Goal: Information Seeking & Learning: Understand process/instructions

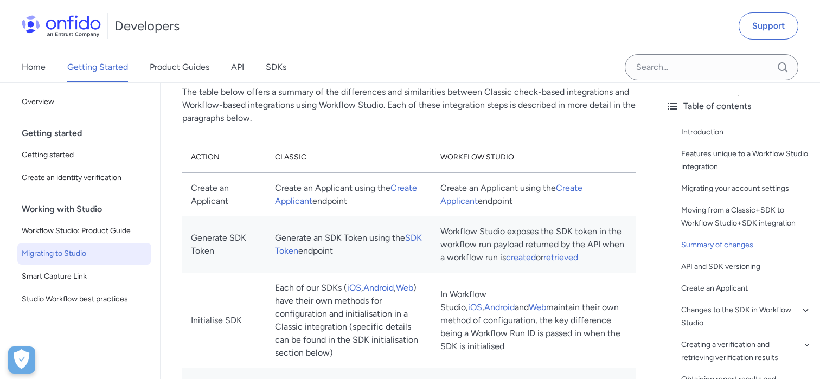
scroll to position [1208, 0]
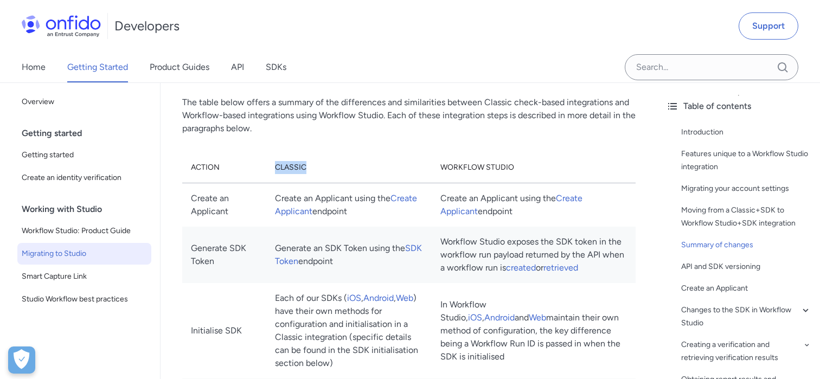
drag, startPoint x: 289, startPoint y: 169, endPoint x: 343, endPoint y: 169, distance: 53.7
click at [338, 169] on th "Classic" at bounding box center [348, 167] width 165 height 31
click at [347, 169] on th "Classic" at bounding box center [348, 167] width 165 height 31
drag, startPoint x: 298, startPoint y: 169, endPoint x: 324, endPoint y: 169, distance: 26.0
click at [324, 169] on th "Classic" at bounding box center [348, 167] width 165 height 31
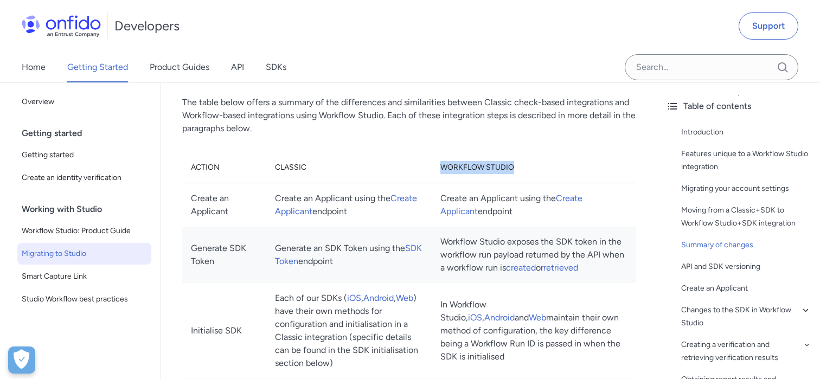
drag, startPoint x: 443, startPoint y: 172, endPoint x: 528, endPoint y: 172, distance: 84.6
click at [528, 172] on th "Workflow Studio" at bounding box center [534, 167] width 204 height 31
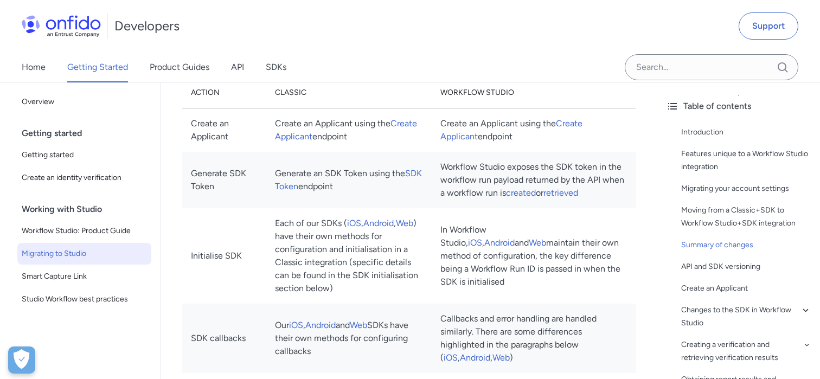
scroll to position [1285, 0]
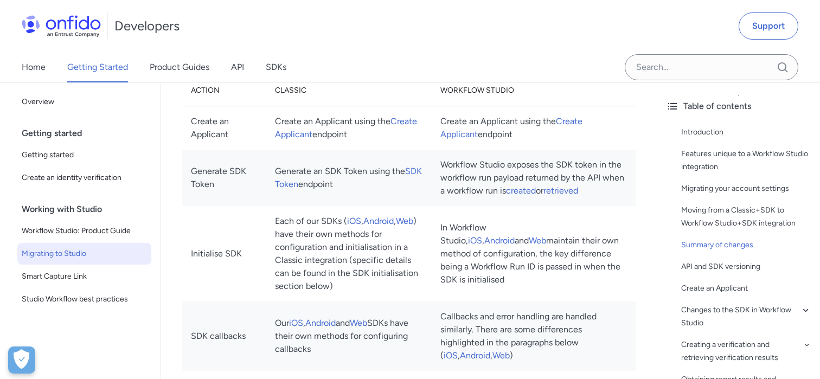
drag, startPoint x: 191, startPoint y: 123, endPoint x: 583, endPoint y: 151, distance: 393.0
click at [583, 149] on td "Create an Applicant using the Create Applicant endpoint" at bounding box center [534, 128] width 204 height 44
drag, startPoint x: 210, startPoint y: 162, endPoint x: 354, endPoint y: 203, distance: 149.8
click at [352, 203] on tr "Generate SDK Token Generate an SDK Token using the SDK Token endpoint Workflow …" at bounding box center [408, 178] width 453 height 56
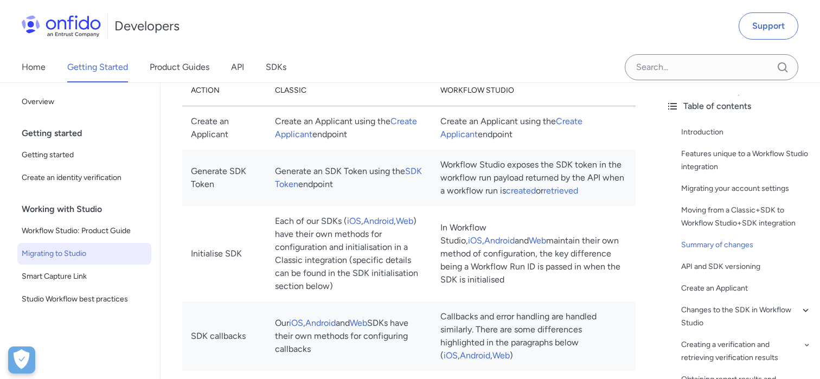
click at [360, 200] on td "Generate an SDK Token using the SDK Token endpoint" at bounding box center [348, 178] width 165 height 56
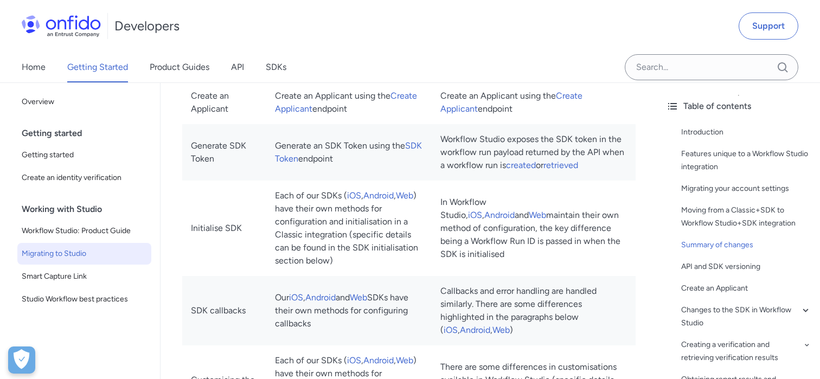
scroll to position [1308, 0]
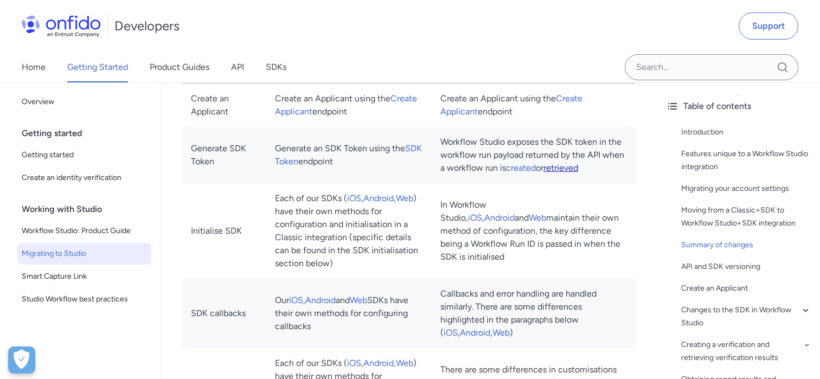
click at [572, 169] on link "retrieved" at bounding box center [560, 168] width 35 height 10
drag, startPoint x: 217, startPoint y: 158, endPoint x: 261, endPoint y: 157, distance: 43.9
click at [261, 157] on td "Generate SDK Token" at bounding box center [224, 156] width 84 height 56
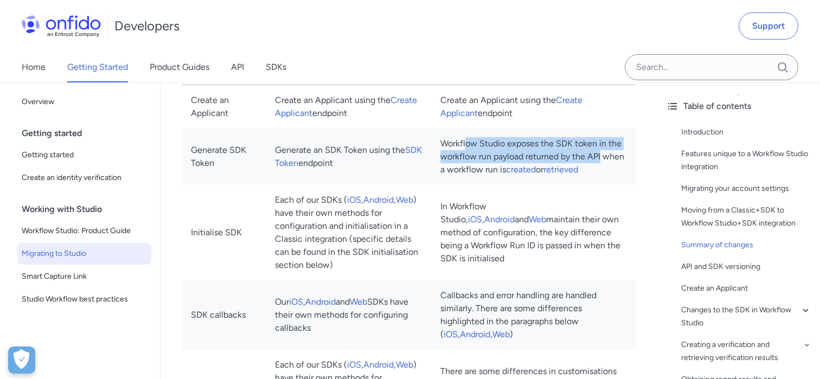
drag, startPoint x: 466, startPoint y: 146, endPoint x: 601, endPoint y: 152, distance: 135.1
click at [601, 152] on td "Workflow Studio exposes the SDK token in the workflow run payload returned by t…" at bounding box center [534, 156] width 204 height 56
click at [615, 146] on td "Workflow Studio exposes the SDK token in the workflow run payload returned by t…" at bounding box center [534, 156] width 204 height 56
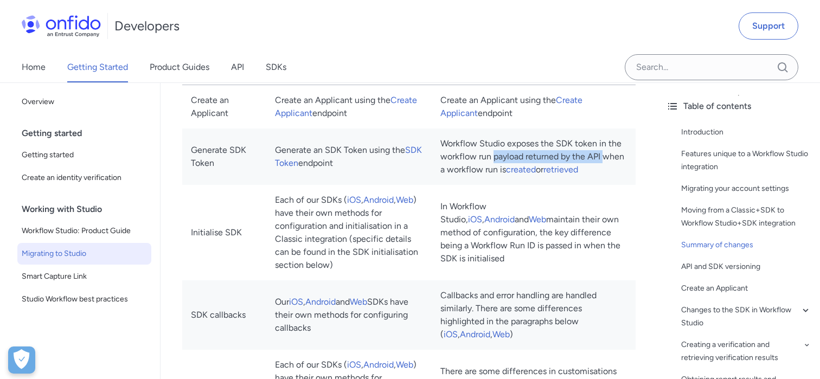
drag, startPoint x: 495, startPoint y: 159, endPoint x: 603, endPoint y: 160, distance: 108.4
click at [603, 160] on td "Workflow Studio exposes the SDK token in the workflow run payload returned by t…" at bounding box center [534, 156] width 204 height 56
drag, startPoint x: 471, startPoint y: 172, endPoint x: 480, endPoint y: 172, distance: 9.8
click at [475, 172] on td "Workflow Studio exposes the SDK token in the workflow run payload returned by t…" at bounding box center [534, 156] width 204 height 56
click at [524, 170] on link "created" at bounding box center [521, 169] width 30 height 10
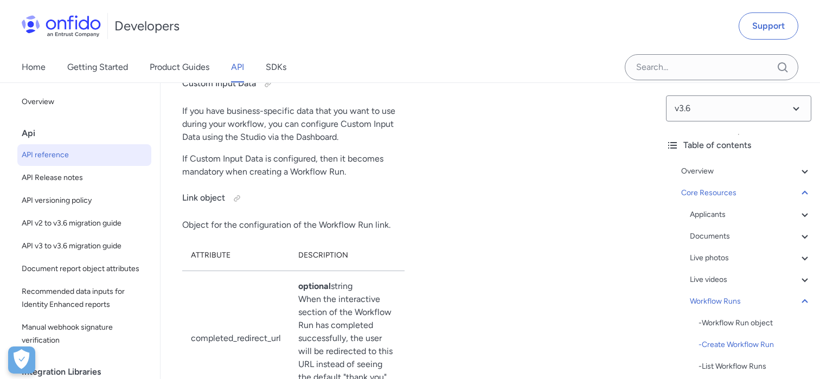
scroll to position [29709, 0]
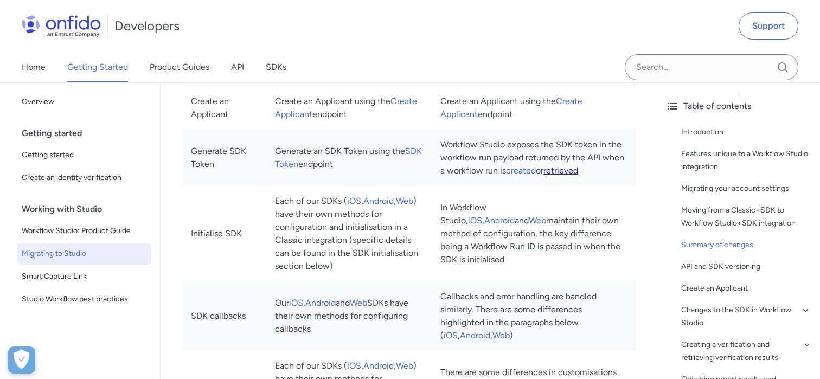
click at [567, 173] on link "retrieved" at bounding box center [560, 170] width 35 height 10
click at [570, 171] on link "retrieved" at bounding box center [560, 170] width 35 height 10
